Goal: Task Accomplishment & Management: Complete application form

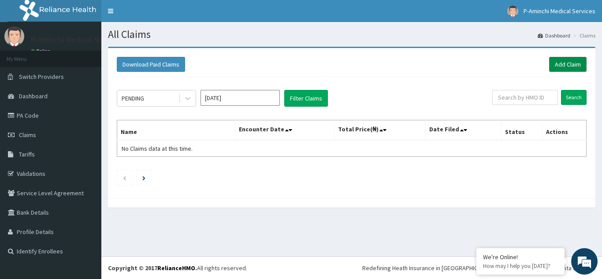
click at [561, 60] on link "Add Claim" at bounding box center [567, 64] width 37 height 15
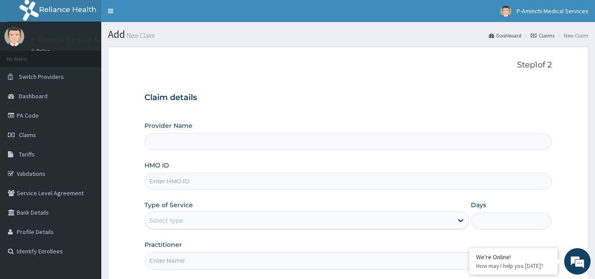
type input "P-Aminchi Medical Services"
click at [342, 187] on input "HMO ID" at bounding box center [348, 181] width 408 height 17
type input "RBN/10203/A"
click at [458, 218] on icon at bounding box center [460, 220] width 9 height 9
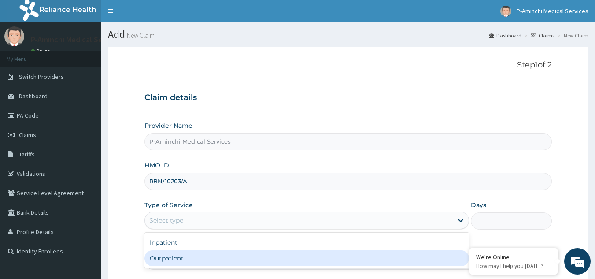
click at [401, 269] on input "Practitioner" at bounding box center [348, 260] width 408 height 17
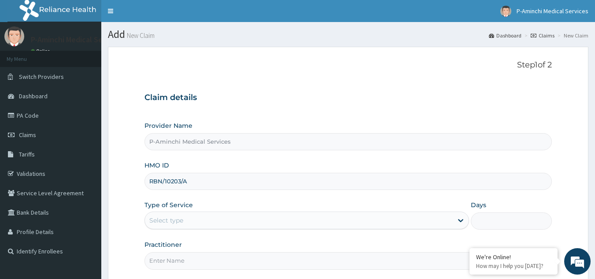
type input "Dr ejiro"
drag, startPoint x: 335, startPoint y: 226, endPoint x: 336, endPoint y: 221, distance: 5.4
click at [336, 221] on div "Select type" at bounding box center [299, 220] width 308 height 14
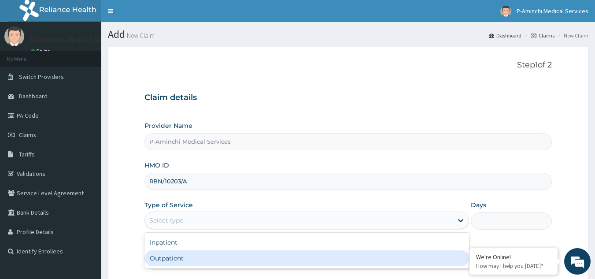
click at [281, 257] on div "Outpatient" at bounding box center [306, 258] width 325 height 16
type input "1"
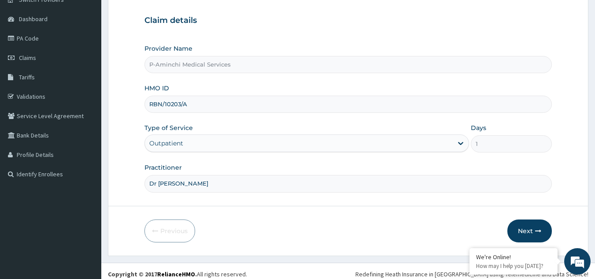
scroll to position [83, 0]
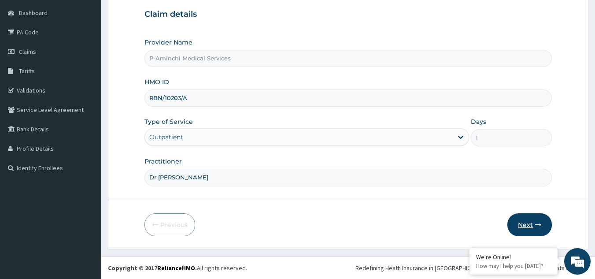
click at [525, 224] on button "Next" at bounding box center [529, 224] width 44 height 23
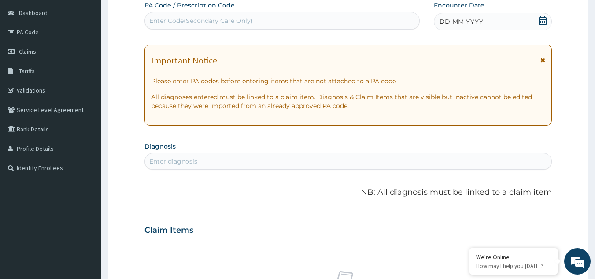
click at [544, 18] on icon at bounding box center [543, 20] width 8 height 9
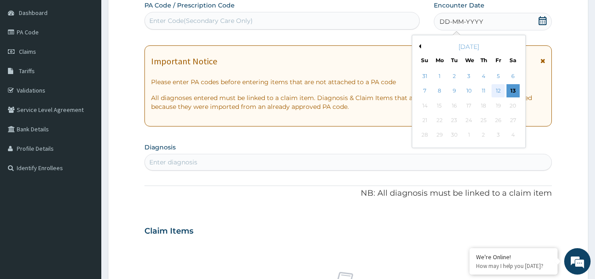
click at [502, 89] on div "12" at bounding box center [498, 91] width 13 height 13
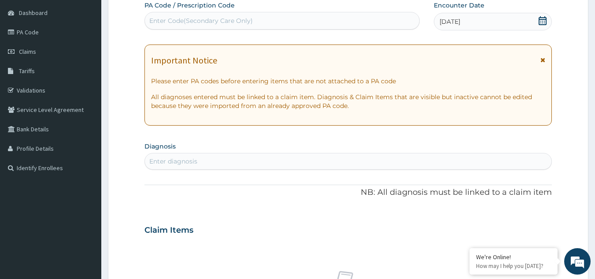
click at [226, 18] on div "Enter Code(Secondary Care Only)" at bounding box center [201, 20] width 104 height 9
drag, startPoint x: 168, startPoint y: 17, endPoint x: 155, endPoint y: 21, distance: 13.7
click at [155, 21] on div "Enter Code(Secondary Care Only)" at bounding box center [201, 20] width 104 height 9
drag, startPoint x: 155, startPoint y: 21, endPoint x: 467, endPoint y: 221, distance: 370.8
click at [467, 221] on div "Claim Items" at bounding box center [348, 228] width 408 height 23
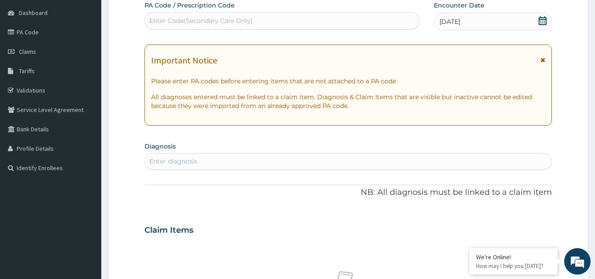
drag, startPoint x: 214, startPoint y: 21, endPoint x: 155, endPoint y: 21, distance: 58.1
drag, startPoint x: 155, startPoint y: 21, endPoint x: 147, endPoint y: 22, distance: 8.6
click at [147, 22] on div "Enter Code(Secondary Care Only)" at bounding box center [282, 21] width 275 height 14
drag, startPoint x: 147, startPoint y: 22, endPoint x: 368, endPoint y: 15, distance: 221.2
drag, startPoint x: 368, startPoint y: 15, endPoint x: 156, endPoint y: 18, distance: 211.9
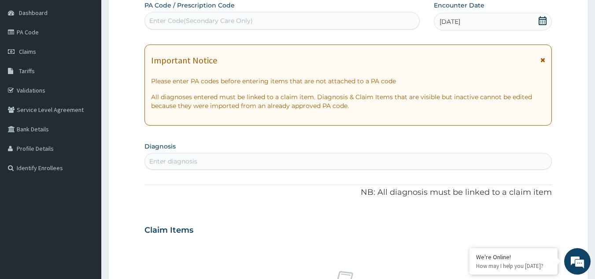
drag, startPoint x: 156, startPoint y: 18, endPoint x: 329, endPoint y: 30, distance: 173.5
click at [329, 30] on div "PA Code / Prescription Code Enter Code(Secondary Care Only)" at bounding box center [282, 16] width 276 height 30
drag, startPoint x: 168, startPoint y: 21, endPoint x: 156, endPoint y: 21, distance: 11.5
click at [156, 21] on div "Enter Code(Secondary Care Only)" at bounding box center [201, 20] width 104 height 9
paste input "PA/B0D128"
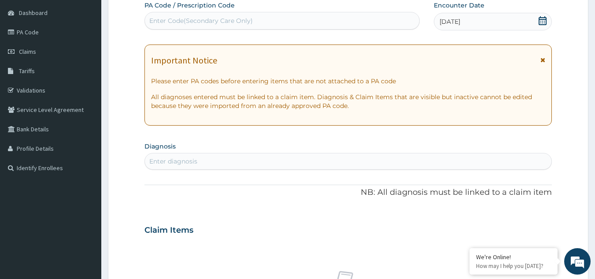
type input "PA/B0D128"
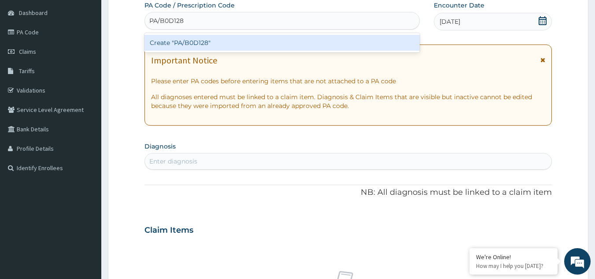
click at [223, 41] on div "Create "PA/B0D128"" at bounding box center [282, 43] width 276 height 16
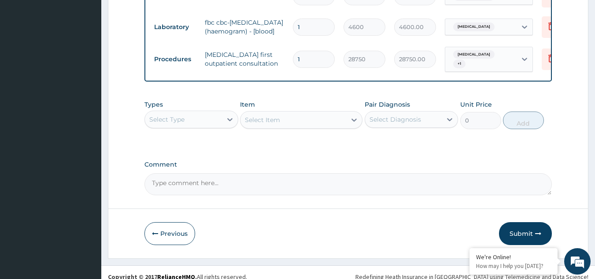
scroll to position [607, 0]
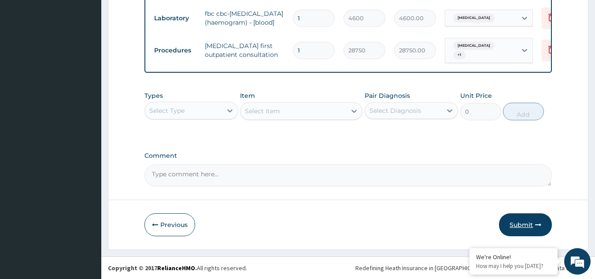
click at [513, 228] on button "Submit" at bounding box center [525, 224] width 53 height 23
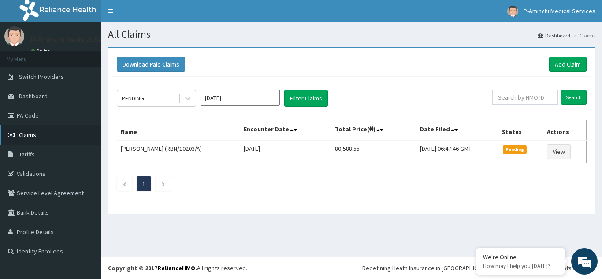
click at [29, 133] on span "Claims" at bounding box center [27, 135] width 17 height 8
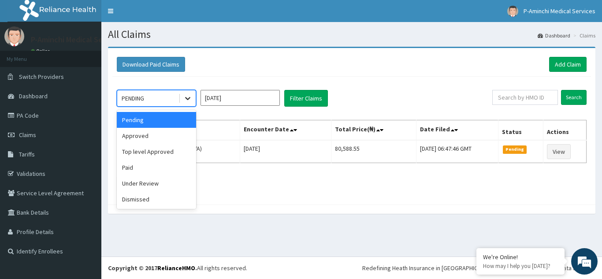
click at [190, 100] on icon at bounding box center [187, 98] width 9 height 9
click at [183, 117] on div "Pending" at bounding box center [156, 120] width 79 height 16
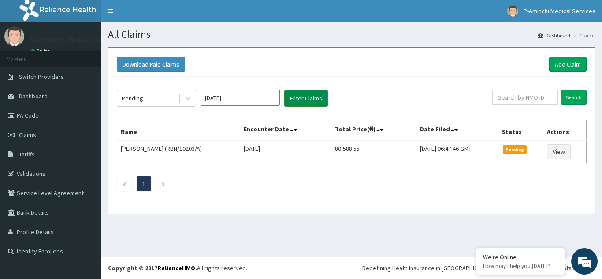
click at [307, 93] on button "Filter Claims" at bounding box center [306, 98] width 44 height 17
click at [307, 99] on button "Filter Claims" at bounding box center [306, 98] width 44 height 17
click at [188, 97] on icon at bounding box center [187, 98] width 9 height 9
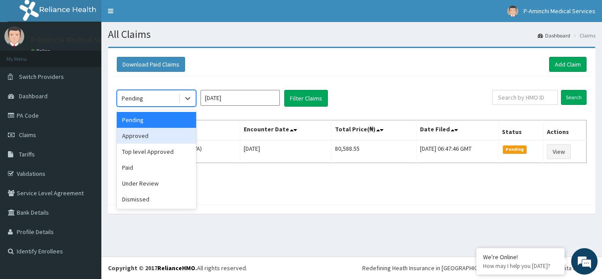
click at [167, 142] on div "Approved" at bounding box center [156, 136] width 79 height 16
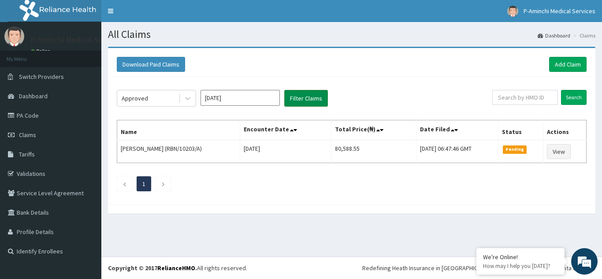
click at [299, 98] on button "Filter Claims" at bounding box center [306, 98] width 44 height 17
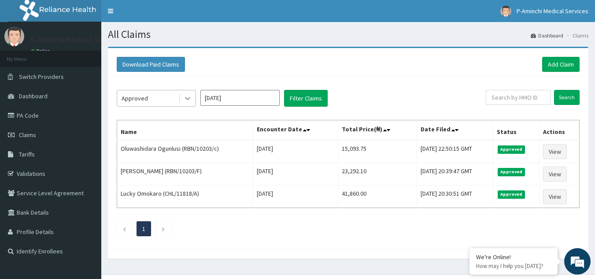
click at [185, 92] on div at bounding box center [188, 98] width 16 height 16
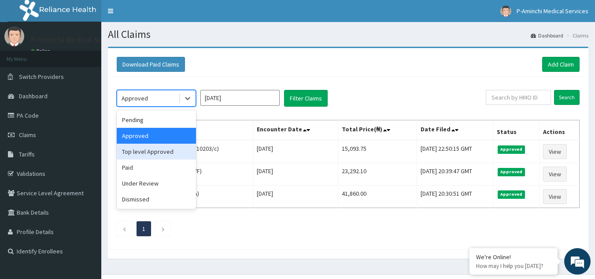
click at [168, 154] on div "Top level Approved" at bounding box center [156, 152] width 79 height 16
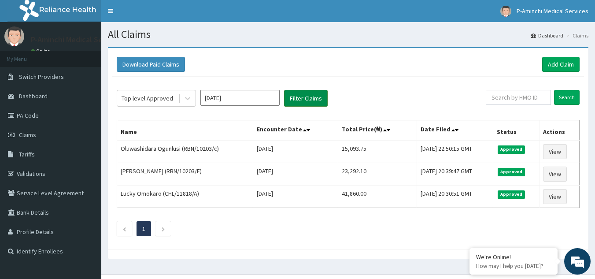
click at [299, 99] on button "Filter Claims" at bounding box center [306, 98] width 44 height 17
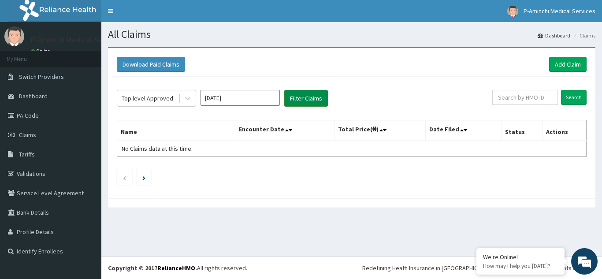
click at [299, 99] on button "Filter Claims" at bounding box center [306, 98] width 44 height 17
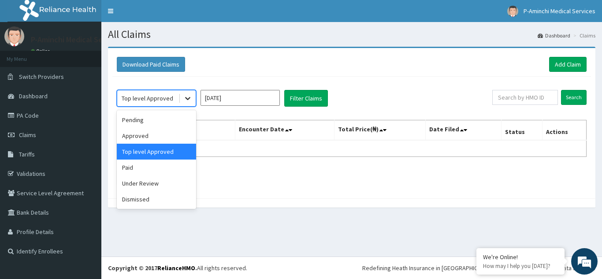
click at [192, 100] on div at bounding box center [188, 98] width 16 height 16
click at [172, 194] on div "Dismissed" at bounding box center [156, 199] width 79 height 16
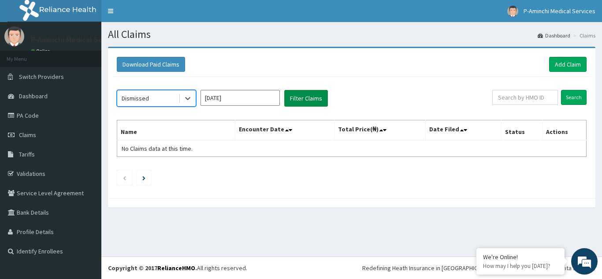
click at [296, 102] on button "Filter Claims" at bounding box center [306, 98] width 44 height 17
click at [233, 94] on input "Sep 2025" at bounding box center [239, 98] width 79 height 16
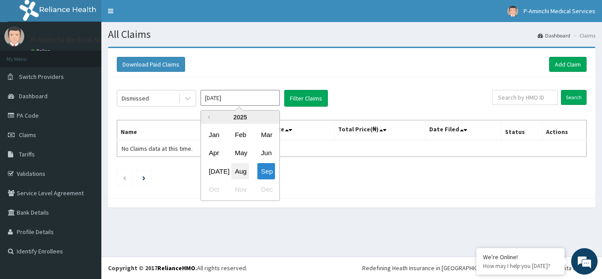
click at [243, 167] on div "Aug" at bounding box center [240, 171] width 18 height 16
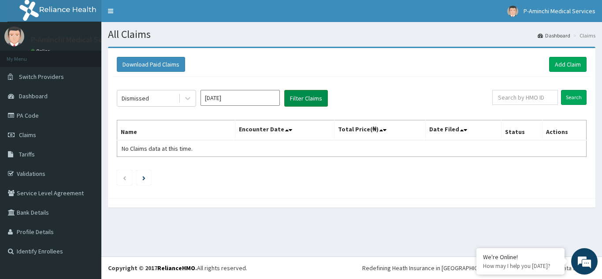
click at [303, 95] on button "Filter Claims" at bounding box center [306, 98] width 44 height 17
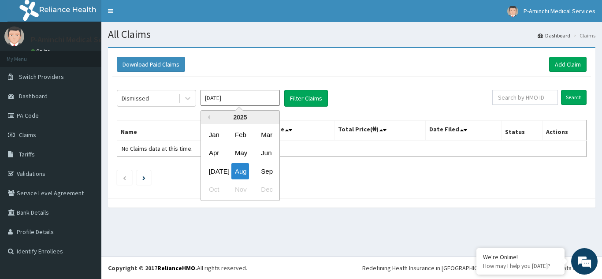
click at [254, 96] on input "Aug 2025" at bounding box center [239, 98] width 79 height 16
click at [212, 173] on div "Jul" at bounding box center [214, 171] width 18 height 16
type input "Jul 2025"
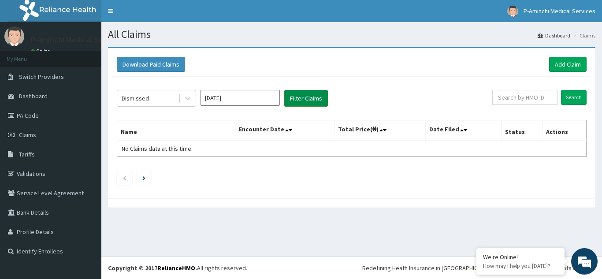
click at [297, 99] on button "Filter Claims" at bounding box center [306, 98] width 44 height 17
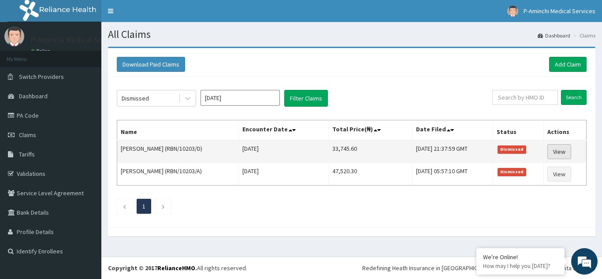
click at [565, 154] on link "View" at bounding box center [559, 151] width 24 height 15
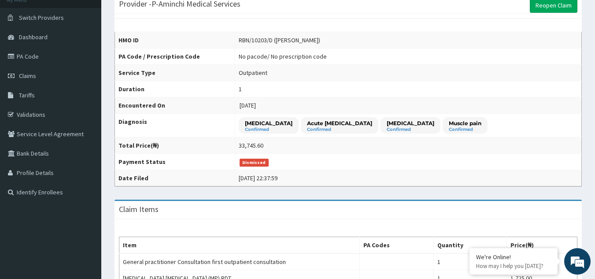
scroll to position [24, 0]
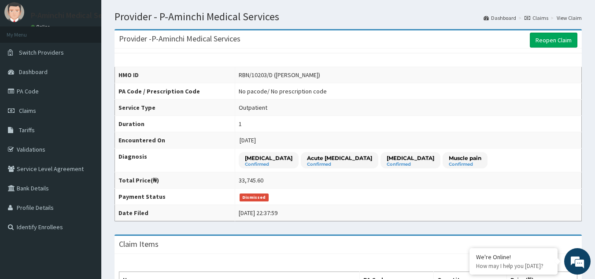
drag, startPoint x: 601, startPoint y: 88, endPoint x: 584, endPoint y: 96, distance: 18.3
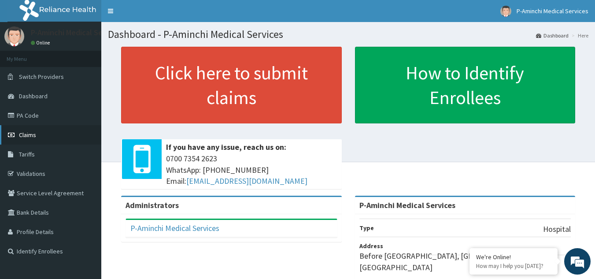
click at [27, 135] on span "Claims" at bounding box center [27, 135] width 17 height 8
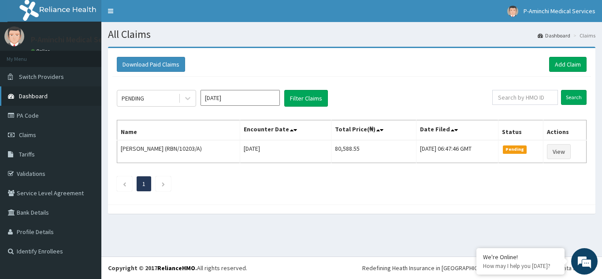
click at [36, 100] on link "Dashboard" at bounding box center [50, 95] width 101 height 19
click at [36, 99] on span "Dashboard" at bounding box center [33, 96] width 29 height 8
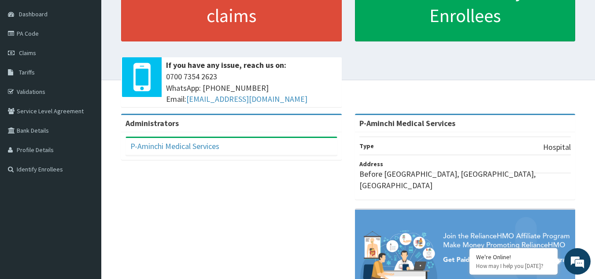
scroll to position [14, 0]
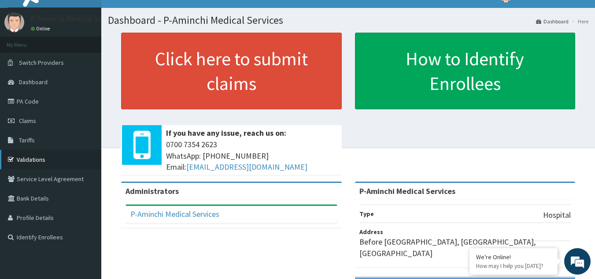
click at [34, 162] on link "Validations" at bounding box center [50, 159] width 101 height 19
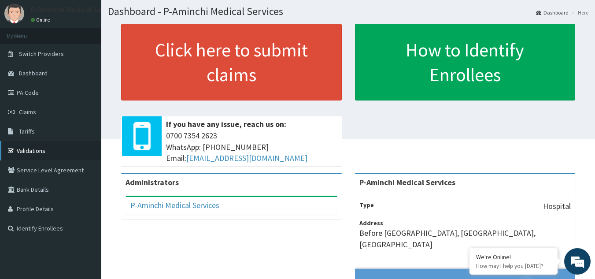
click at [25, 148] on link "Validations" at bounding box center [50, 150] width 101 height 19
